Goal: Book appointment/travel/reservation

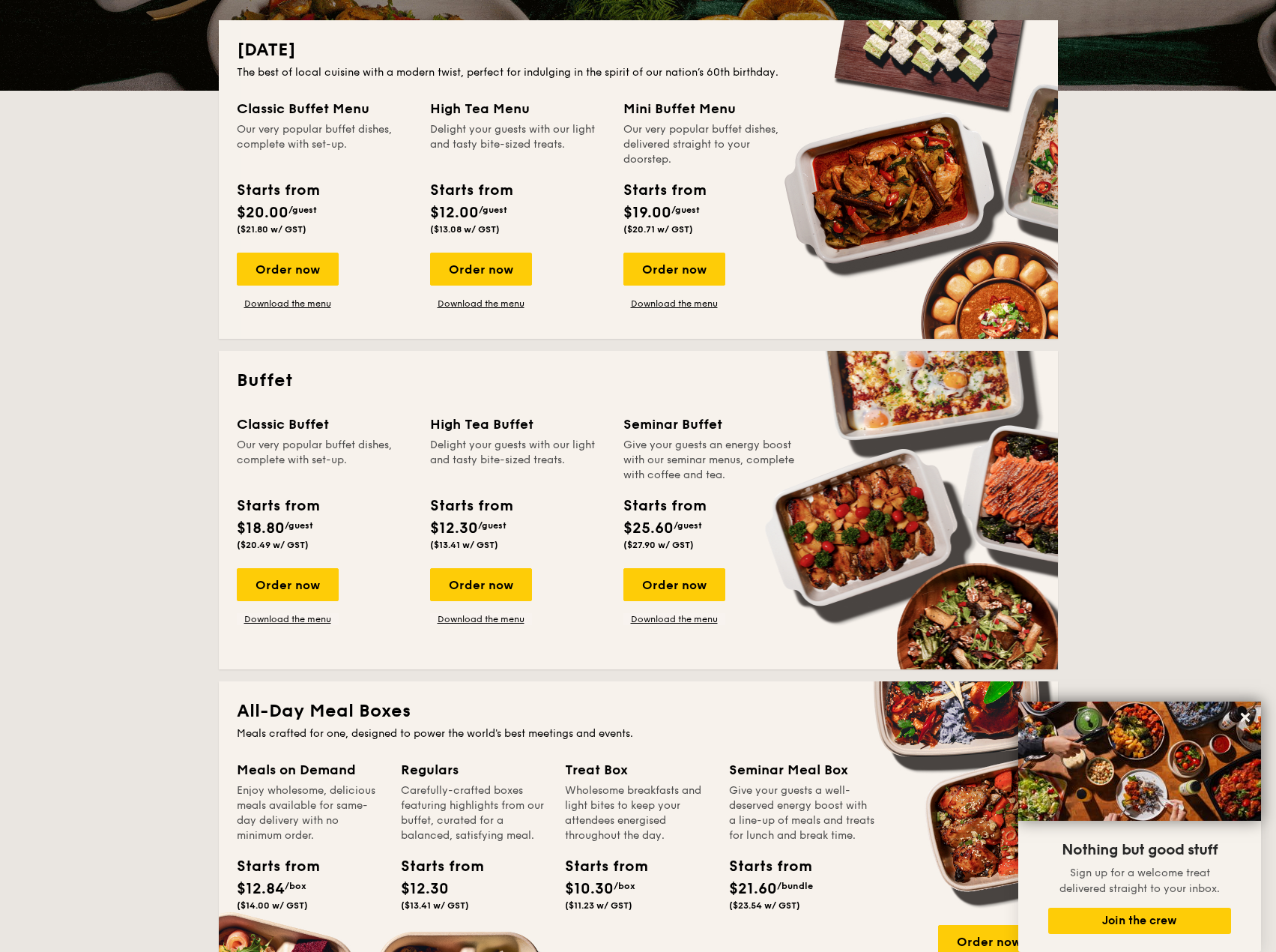
scroll to position [599, 0]
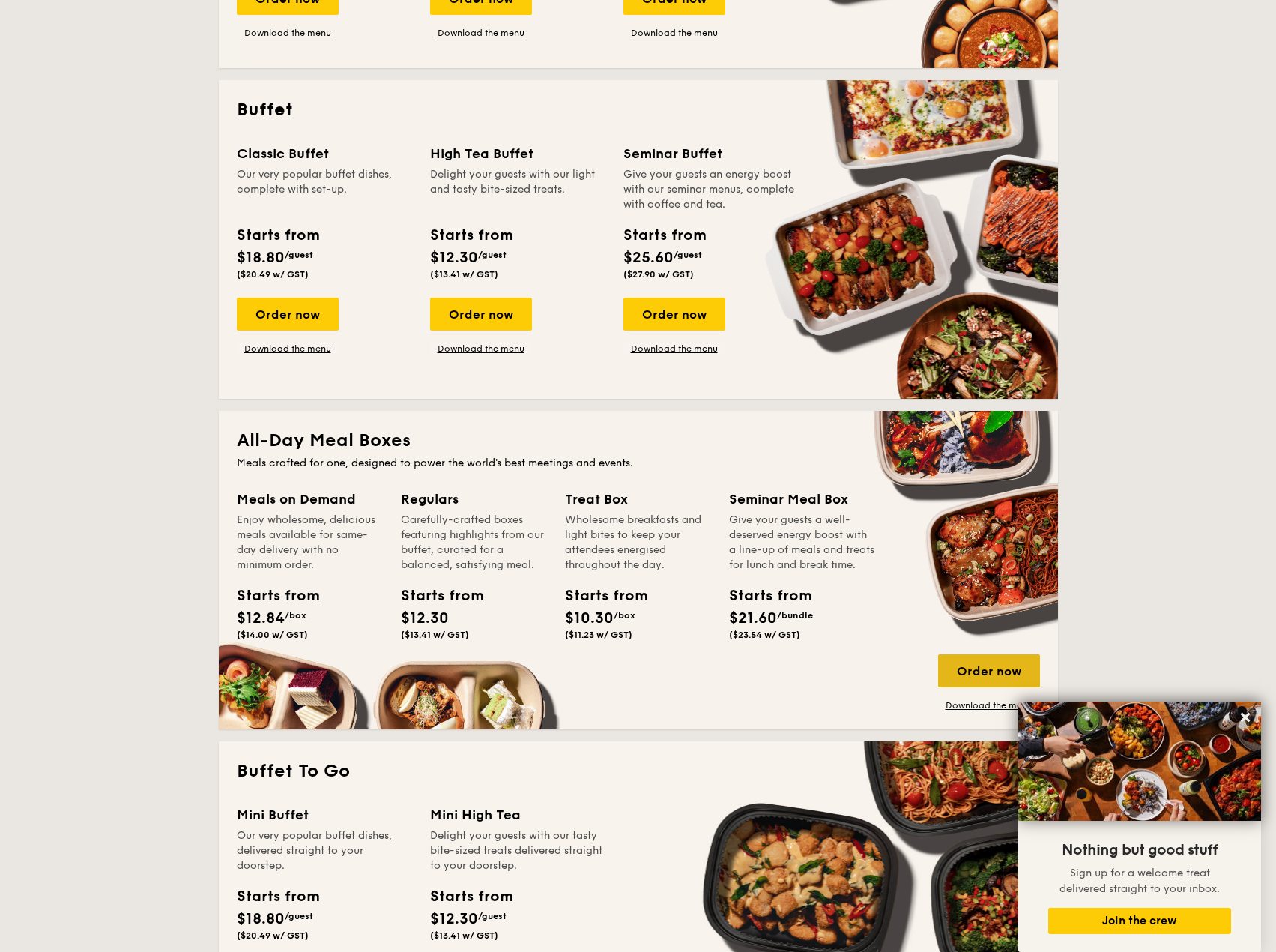
click at [993, 672] on div "Order now" at bounding box center [989, 670] width 102 height 33
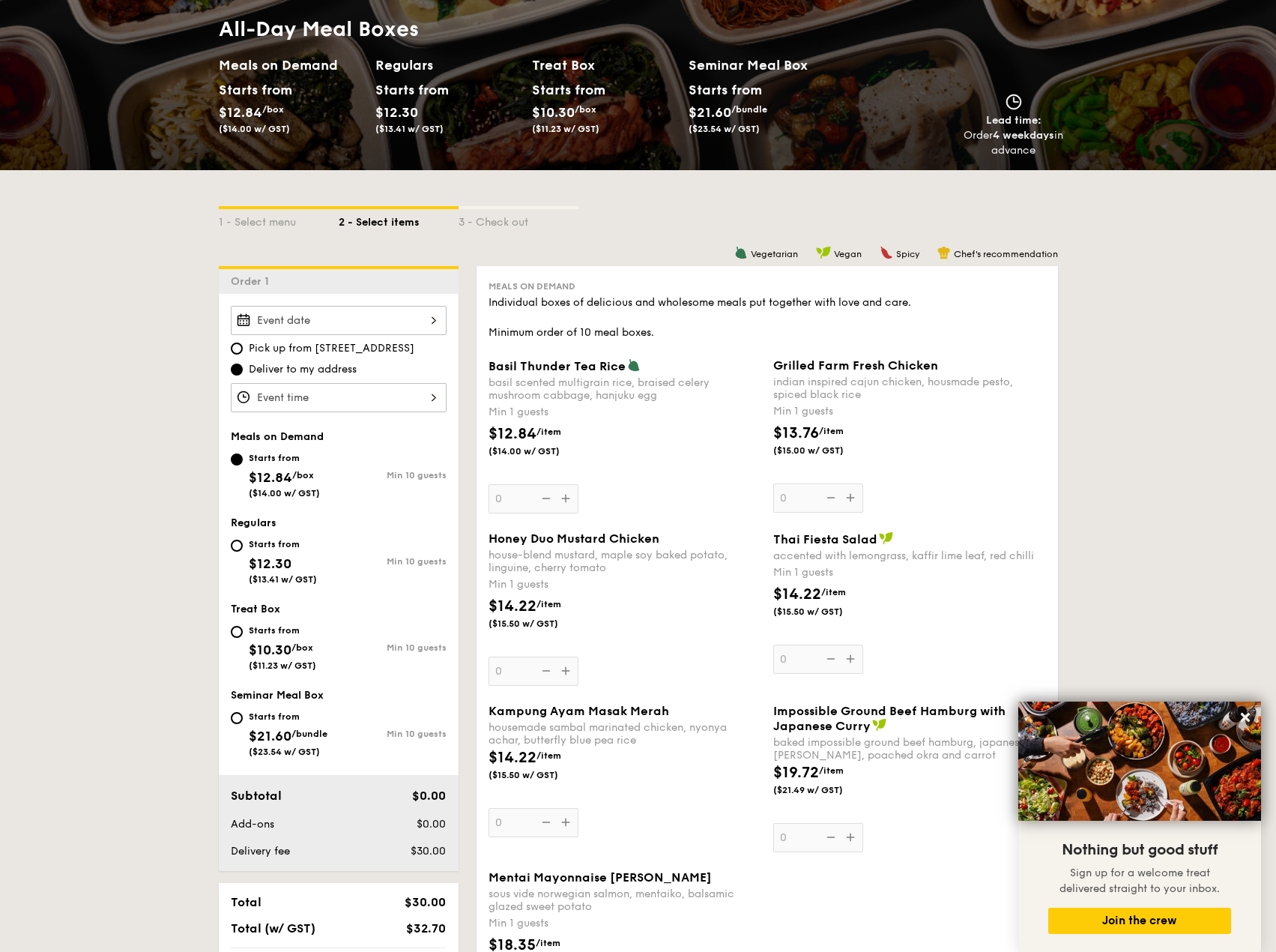
scroll to position [224, 0]
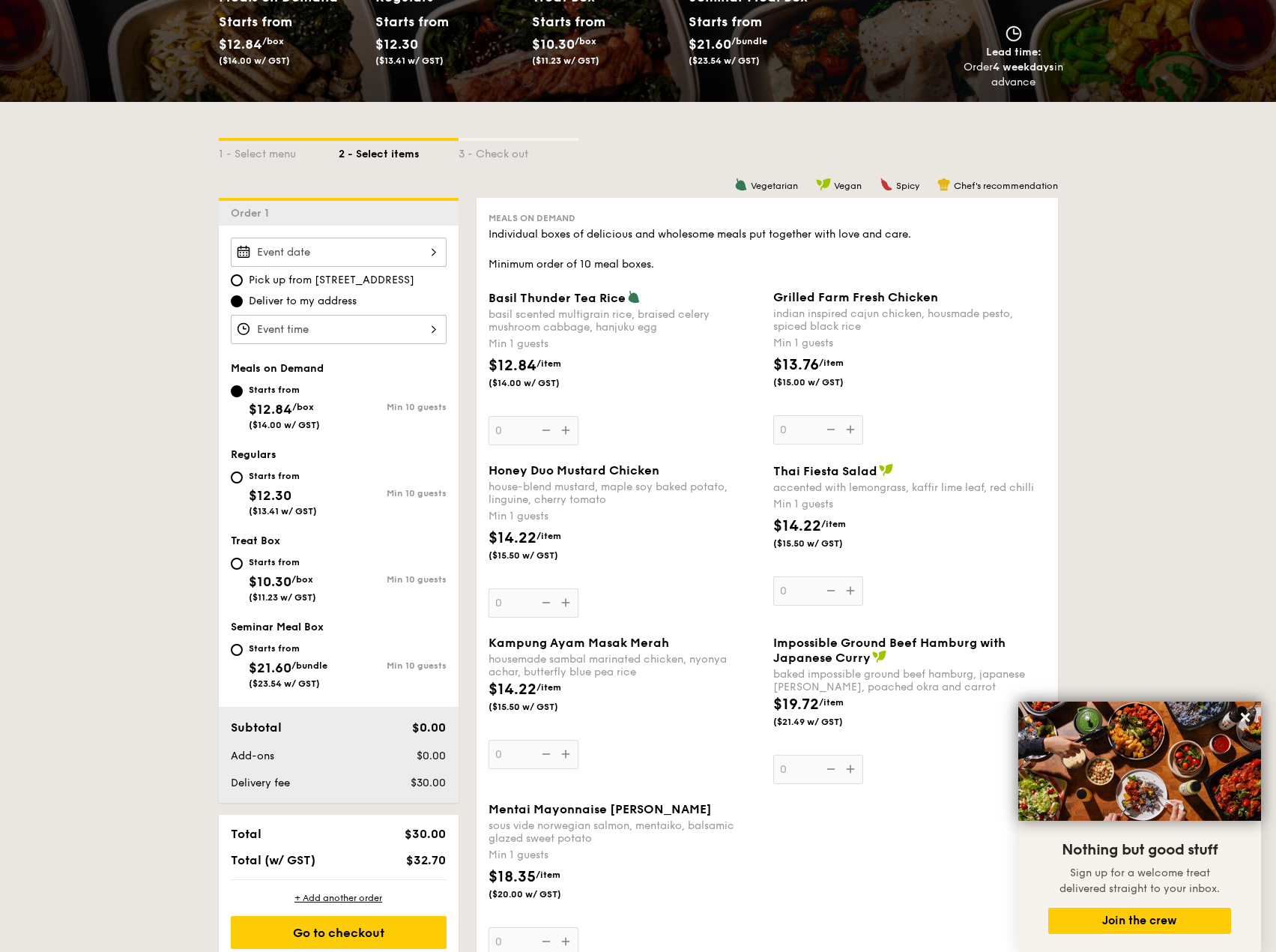
click at [284, 252] on div at bounding box center [338, 251] width 215 height 29
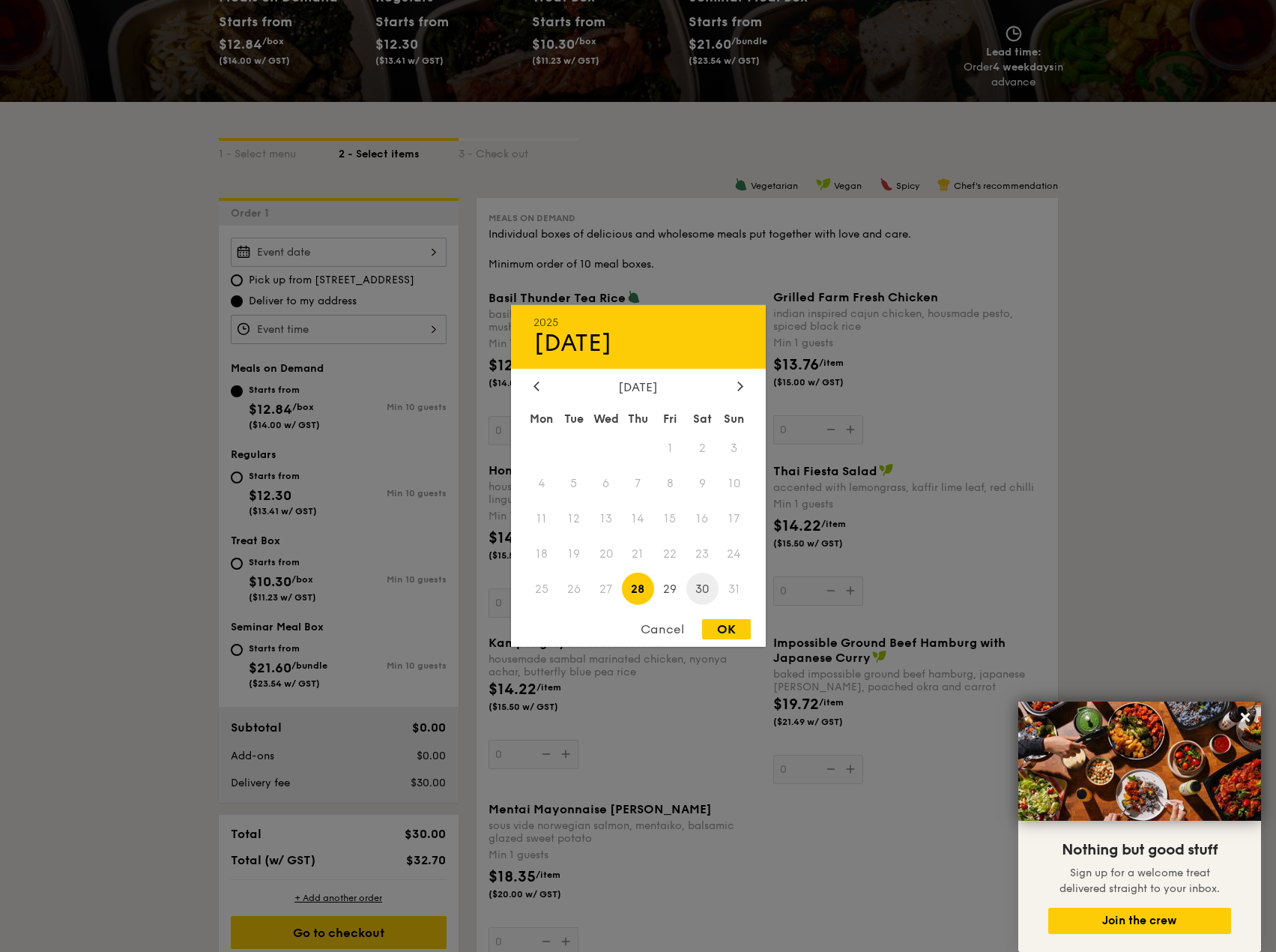
click at [700, 593] on span "30" at bounding box center [702, 588] width 32 height 32
click at [721, 624] on div "OK" at bounding box center [726, 629] width 49 height 20
type input "[DATE]"
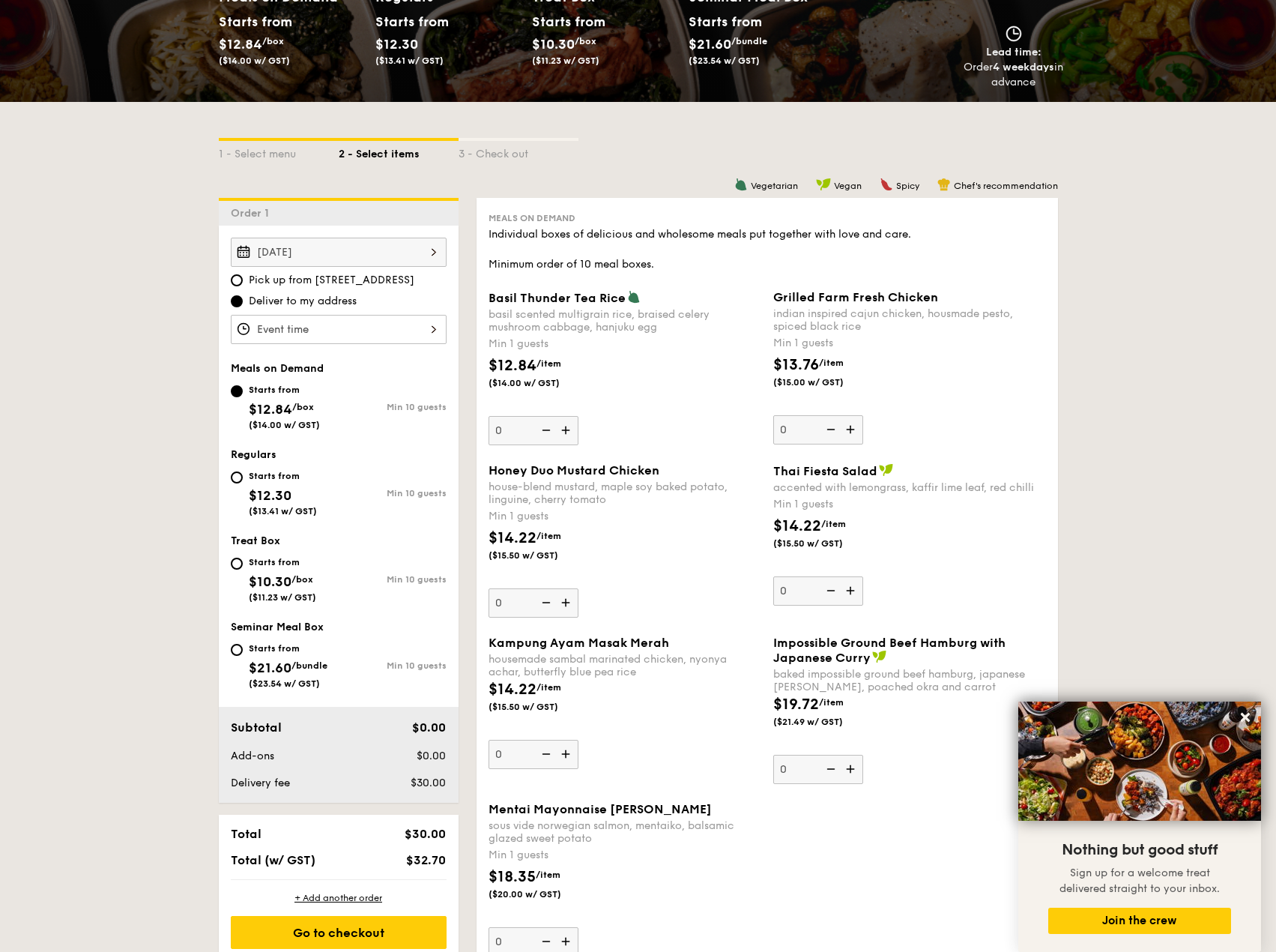
click at [362, 251] on div "[DATE] 2025 Aug [DATE] Tue Wed Thu Fri Sat Sun 1 2 3 4 5 6 7 8 9 10 11 12 13 14…" at bounding box center [338, 251] width 215 height 29
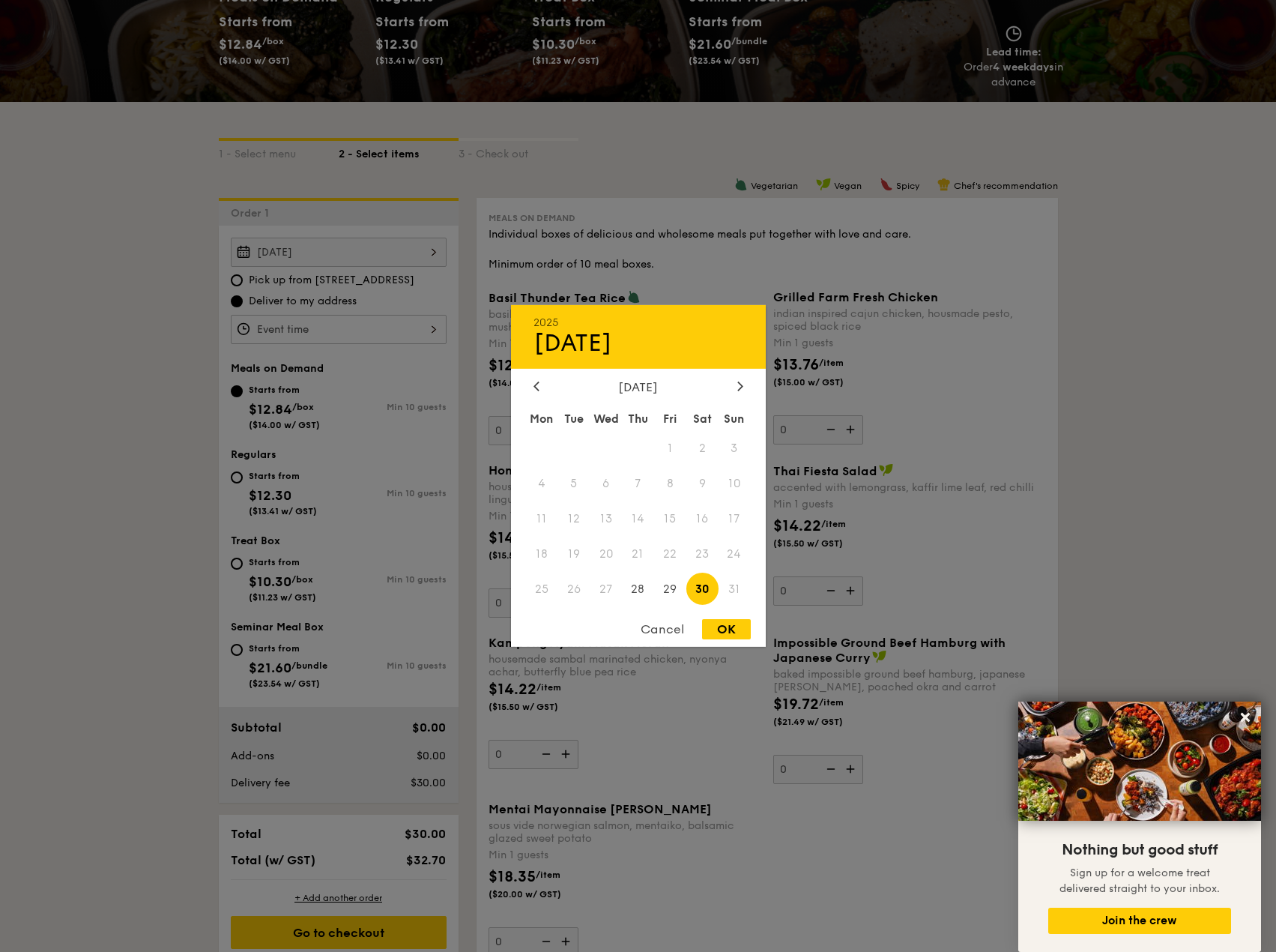
click at [711, 550] on span "23" at bounding box center [702, 553] width 32 height 32
click at [84, 471] on div at bounding box center [638, 476] width 1276 height 952
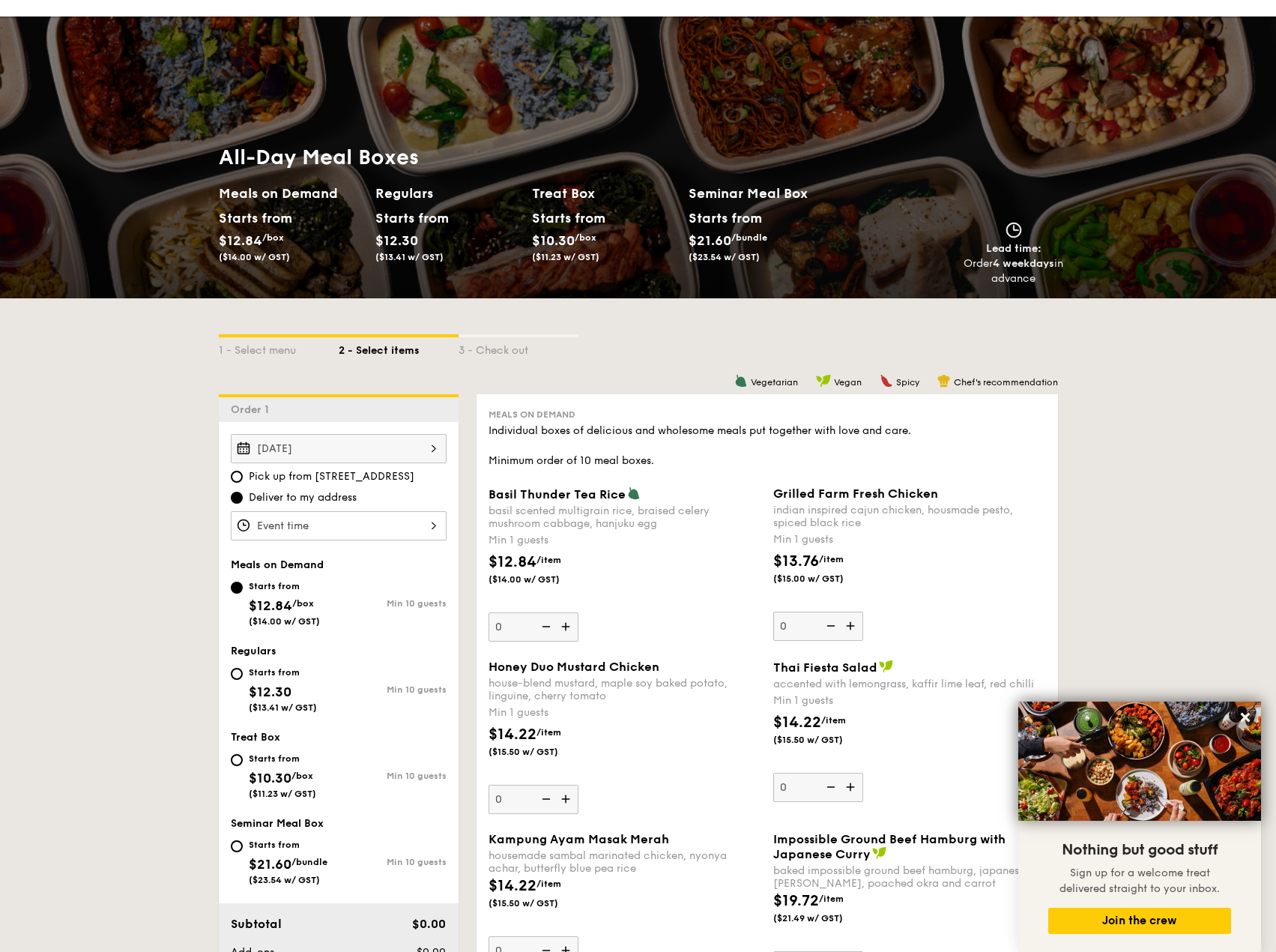
scroll to position [0, 0]
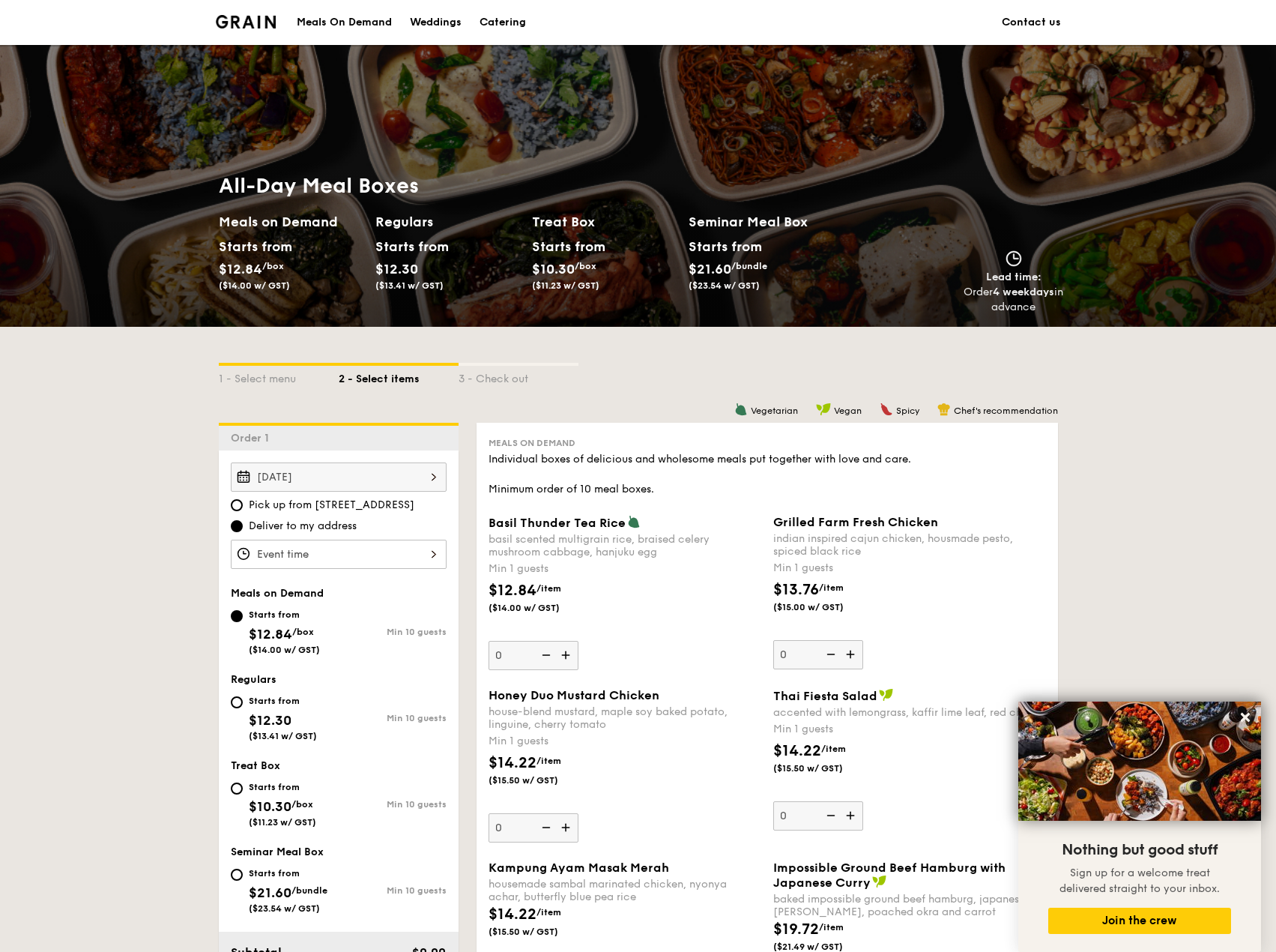
click at [246, 24] on img at bounding box center [245, 22] width 61 height 14
